Goal: Task Accomplishment & Management: Manage account settings

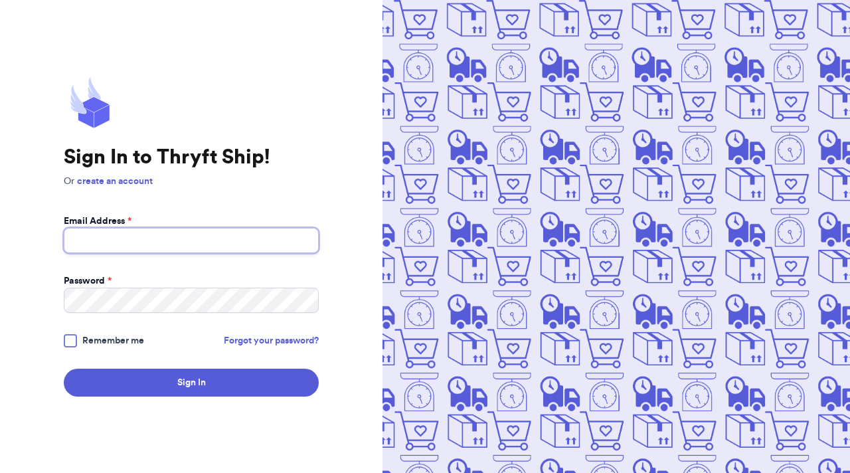
click at [248, 245] on input "Email Address *" at bounding box center [191, 240] width 255 height 25
type input "[EMAIL_ADDRESS][DOMAIN_NAME]"
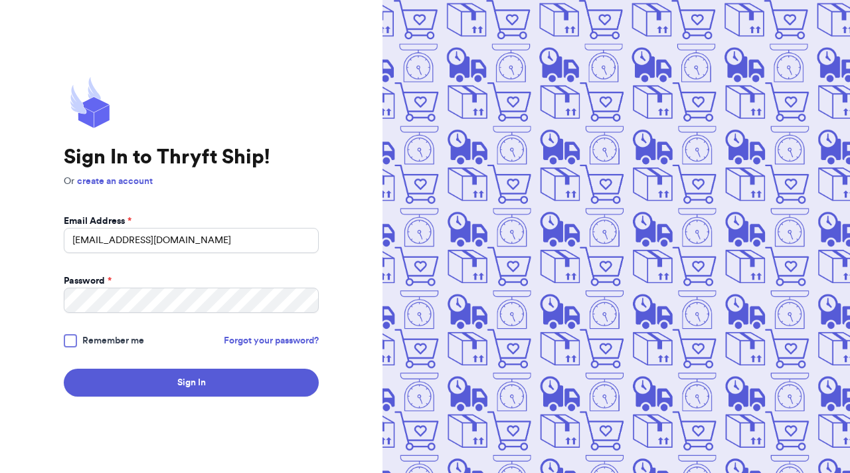
click at [134, 343] on span "Remember me" at bounding box center [113, 340] width 62 height 13
click at [0, 0] on input "Remember me" at bounding box center [0, 0] width 0 height 0
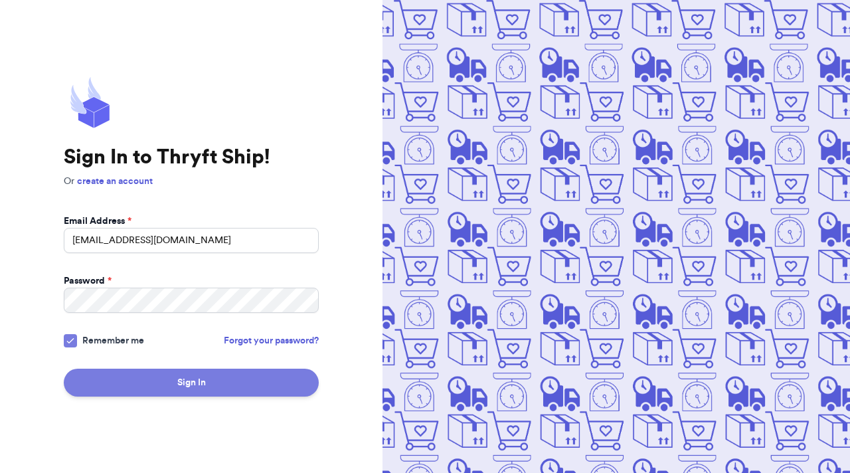
click at [137, 386] on button "Sign In" at bounding box center [191, 383] width 255 height 28
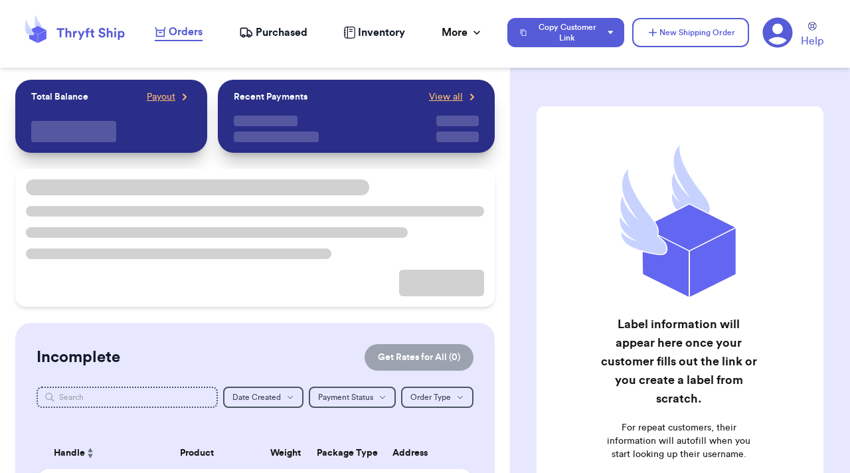
checkbox input "true"
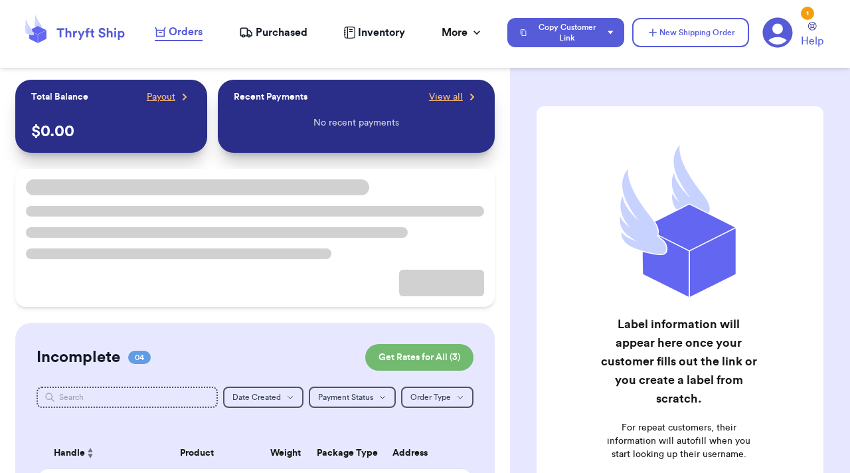
click at [781, 35] on icon at bounding box center [778, 33] width 30 height 30
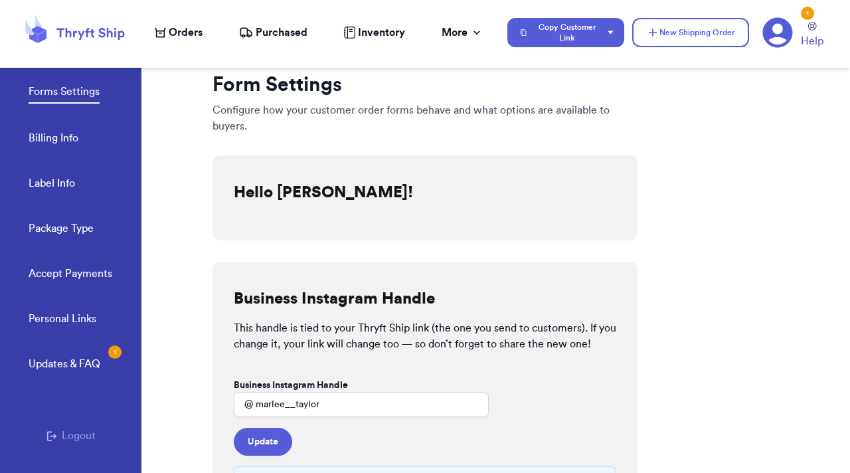
click at [105, 351] on div "Personal Links Updates & FAQ 1" at bounding box center [86, 356] width 114 height 90
click at [92, 364] on div "Updates & FAQ 1" at bounding box center [65, 364] width 72 height 16
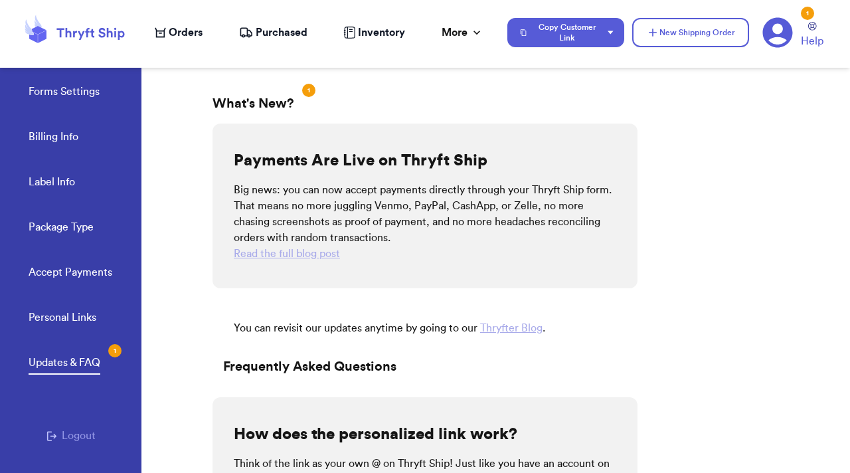
click at [56, 273] on link "Accept Payments" at bounding box center [71, 273] width 84 height 19
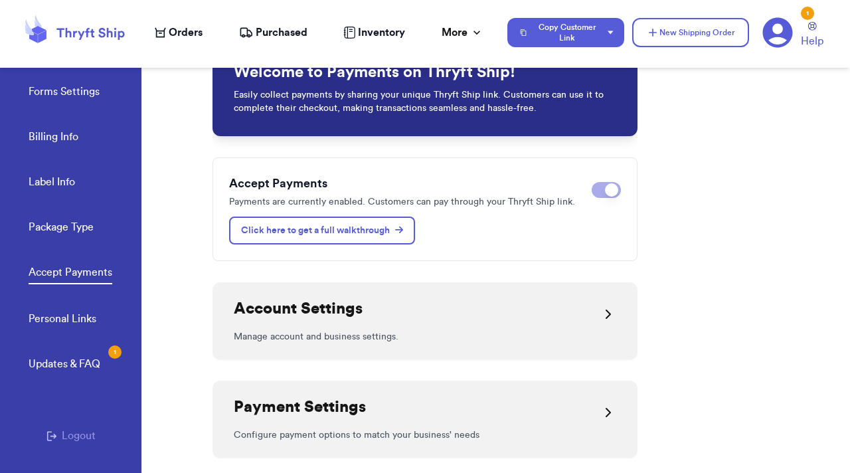
scroll to position [1, 0]
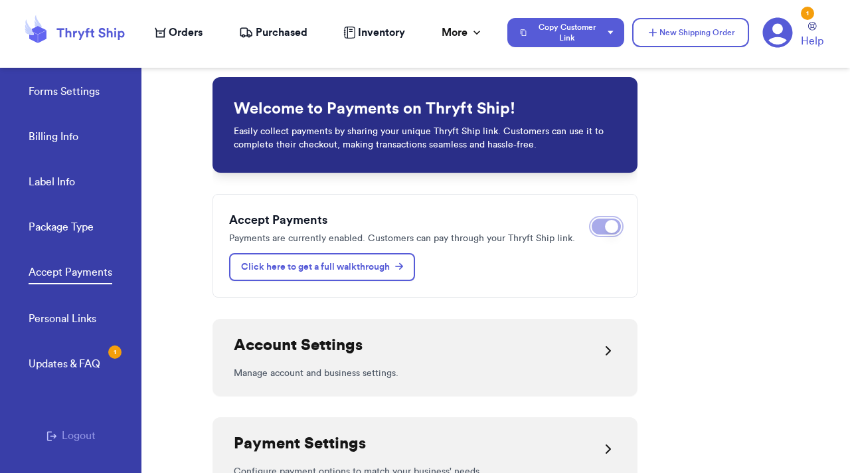
click at [605, 224] on span at bounding box center [611, 226] width 13 height 13
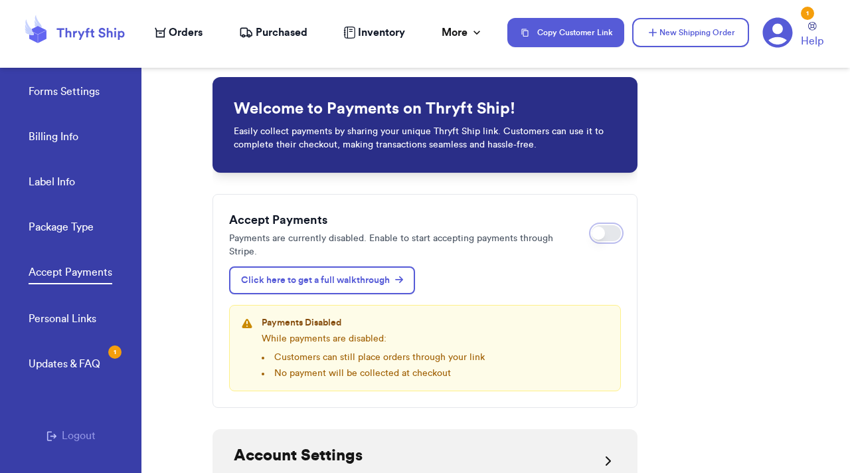
click at [603, 234] on button "Enable payments" at bounding box center [606, 233] width 29 height 16
